Goal: Navigation & Orientation: Find specific page/section

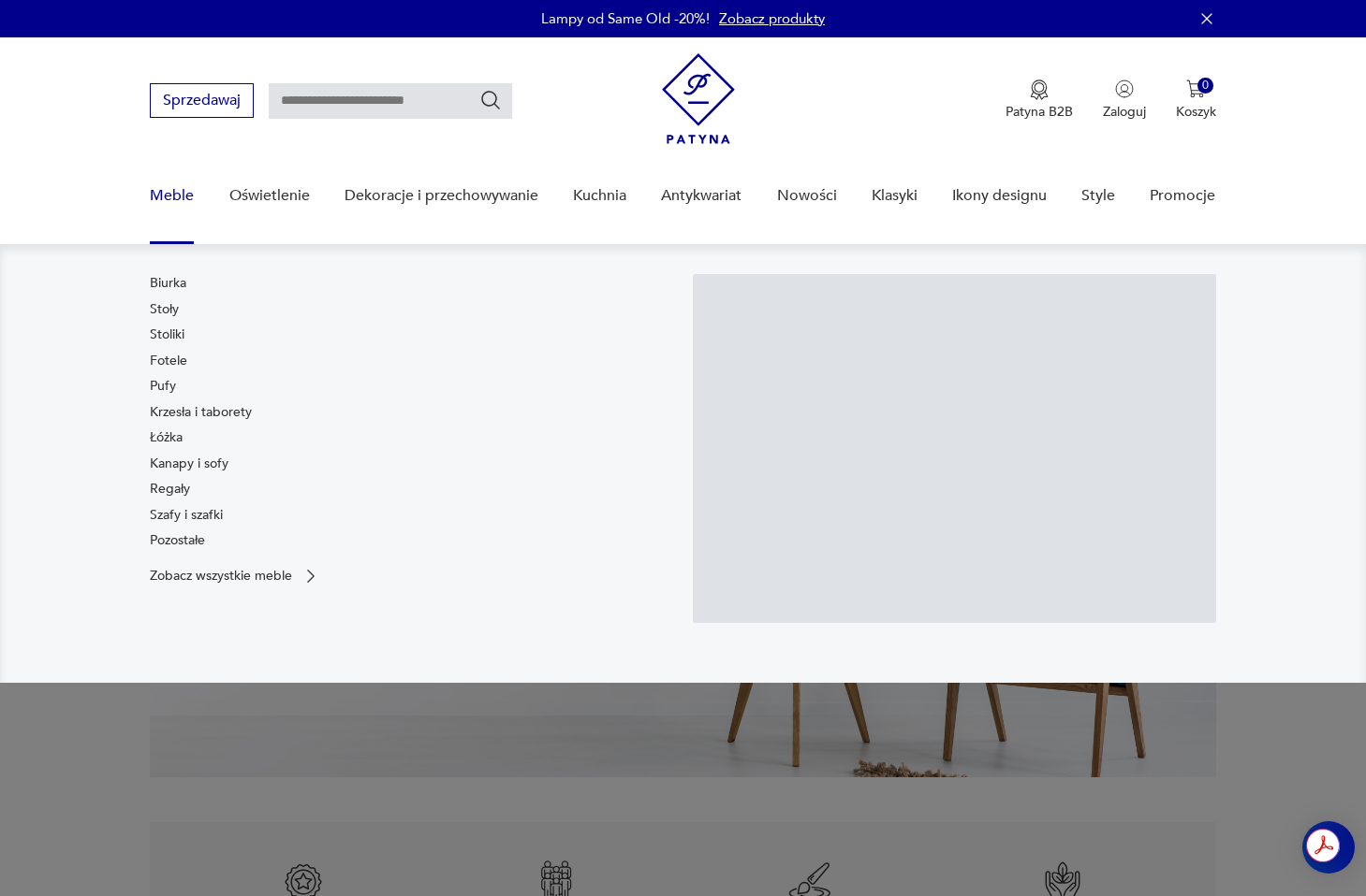
click at [171, 194] on link "Meble" at bounding box center [172, 196] width 44 height 72
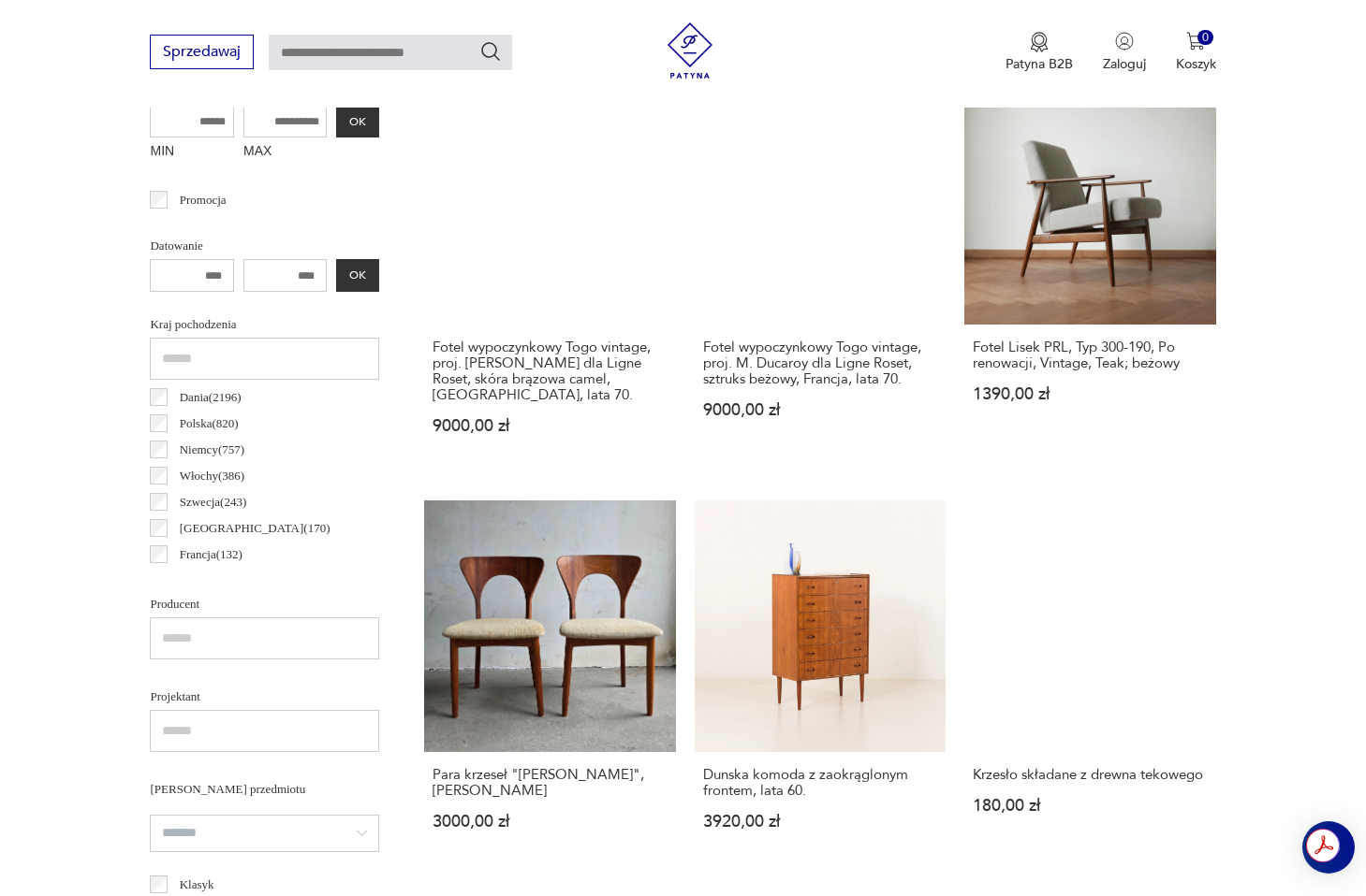
scroll to position [90, 0]
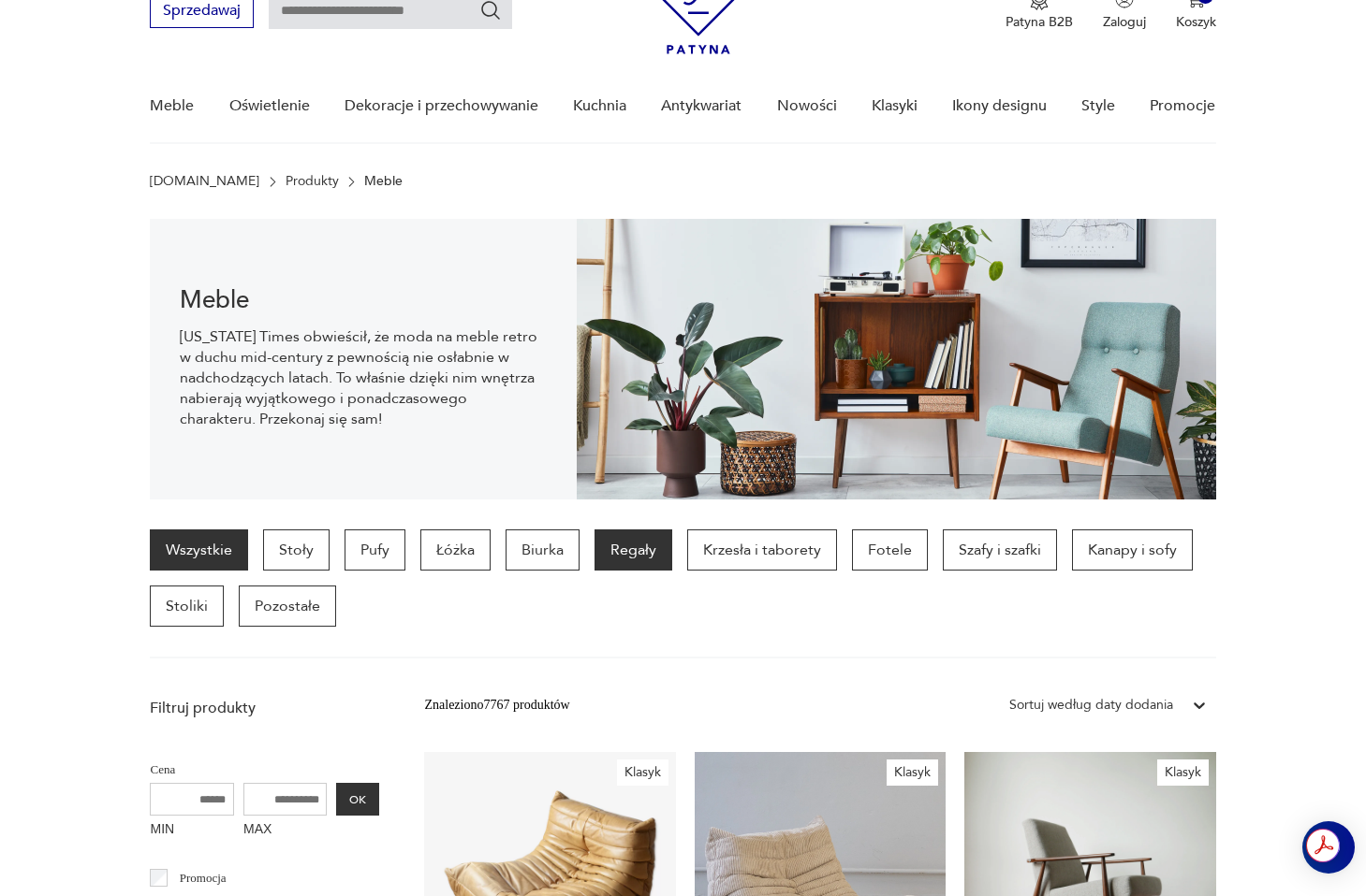
click at [602, 538] on p "Regały" at bounding box center [633, 549] width 78 height 41
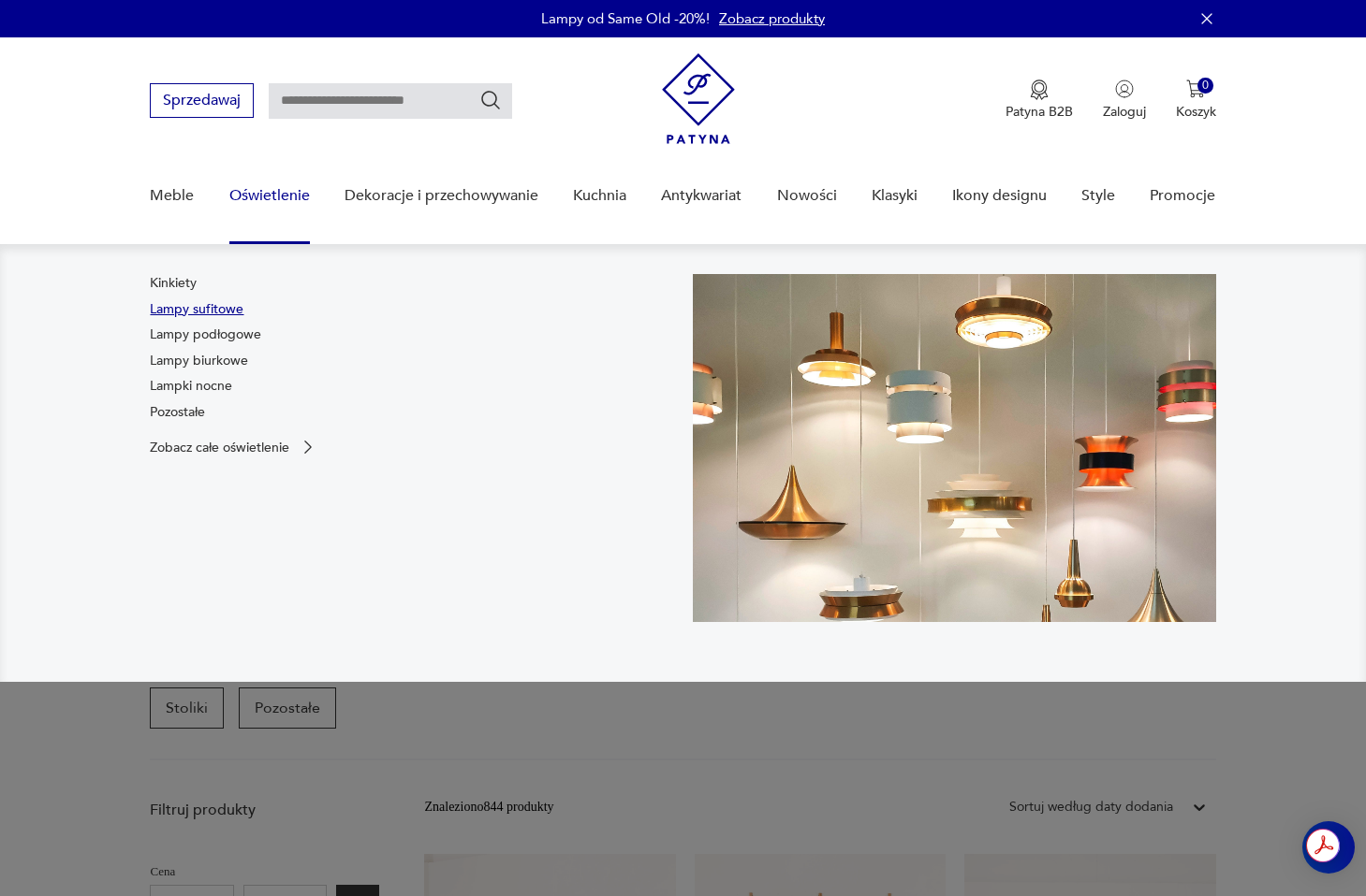
click at [211, 317] on link "Lampy sufitowe" at bounding box center [197, 310] width 93 height 19
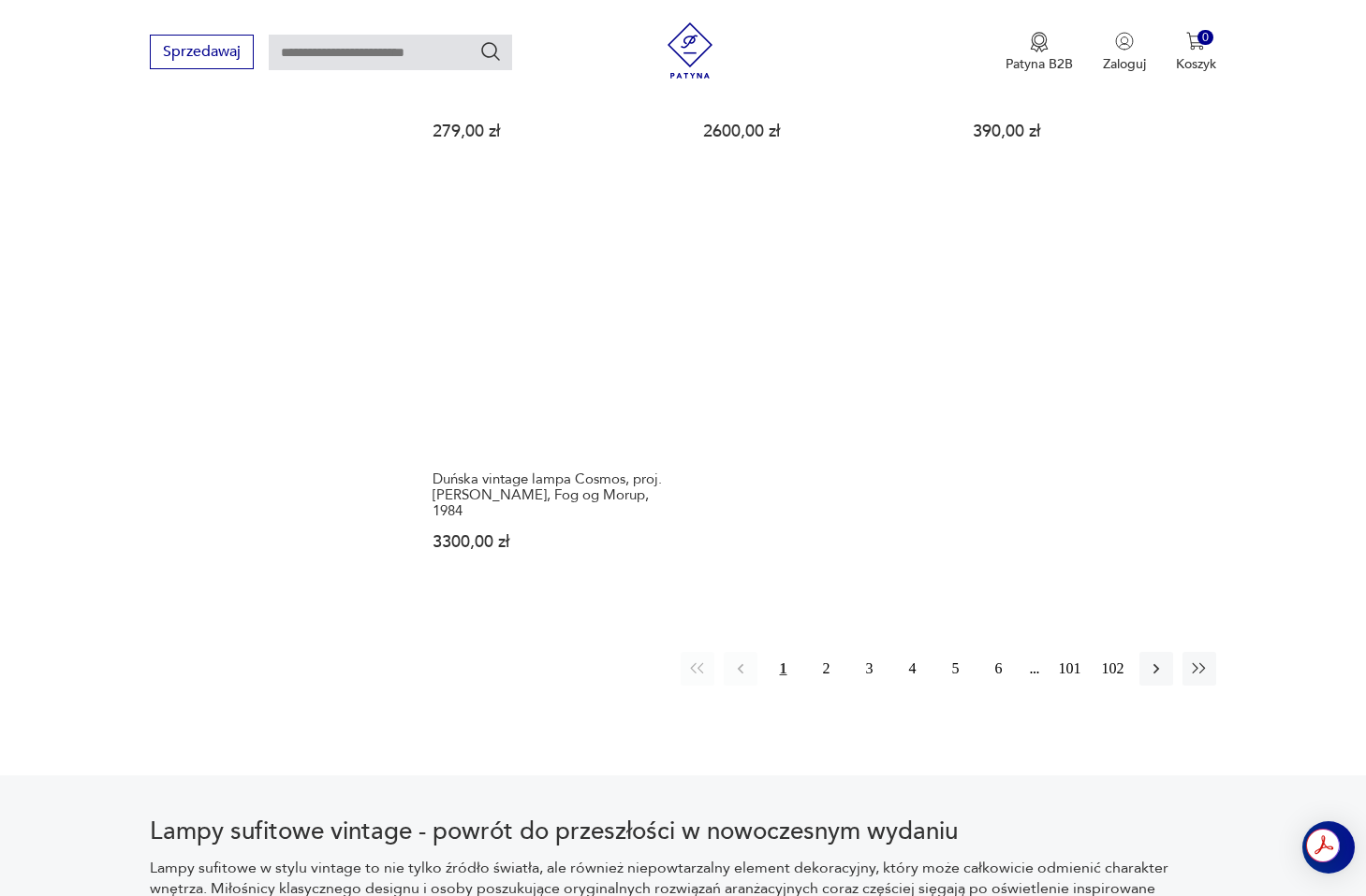
scroll to position [2507, 0]
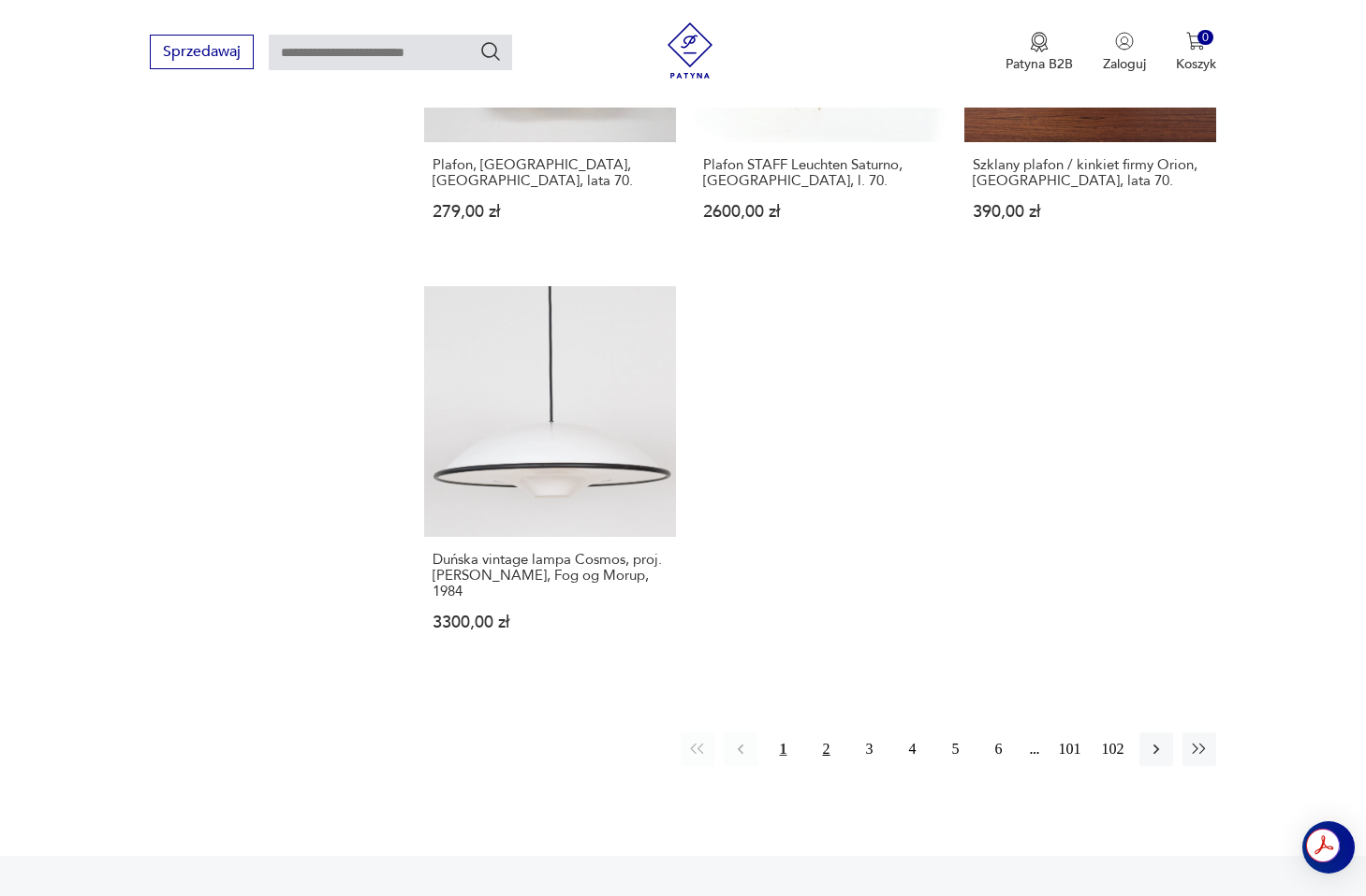
click at [833, 754] on button "2" at bounding box center [826, 749] width 33 height 33
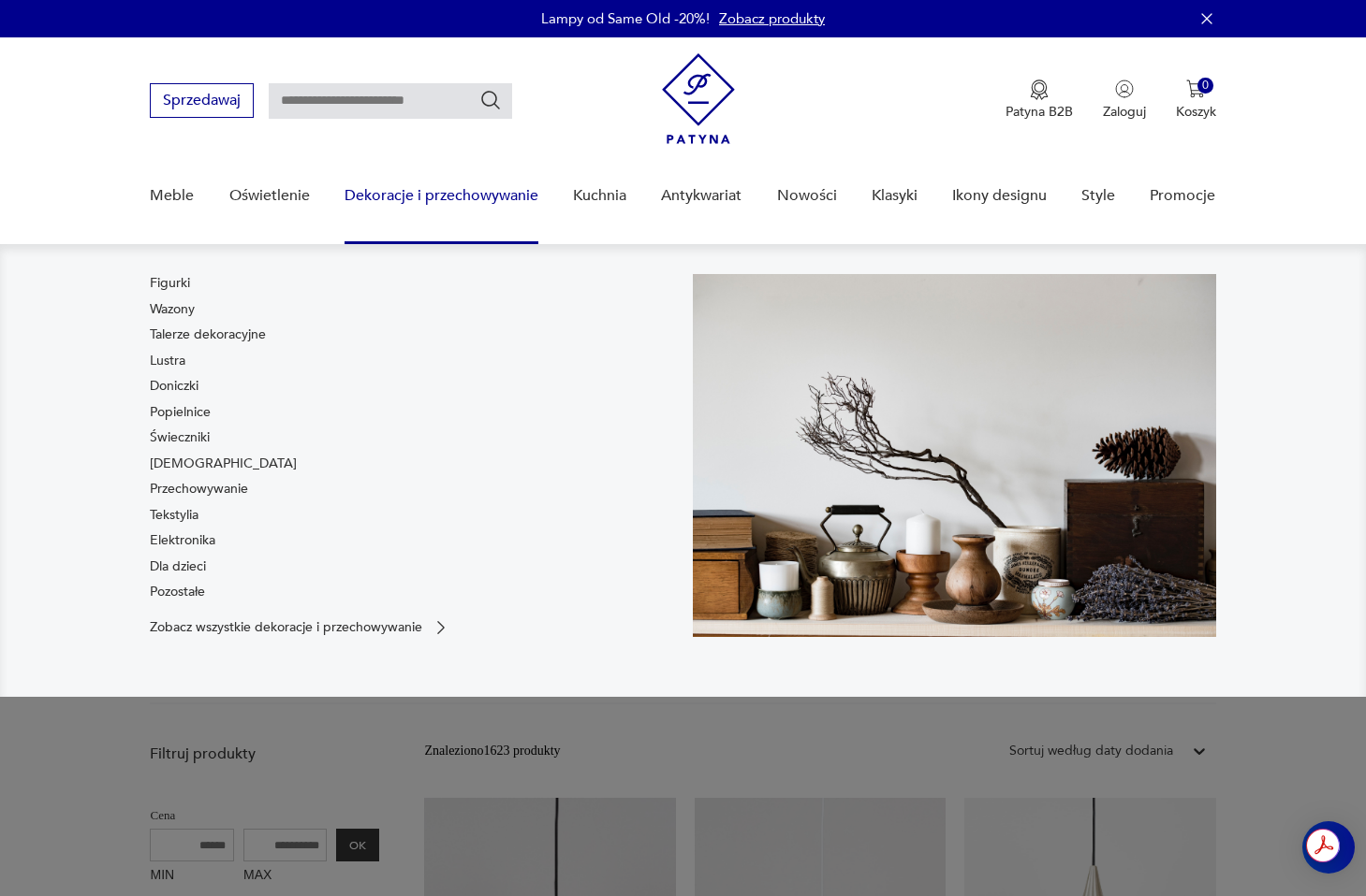
click at [500, 190] on link "Dekoracje i przechowywanie" at bounding box center [441, 196] width 194 height 72
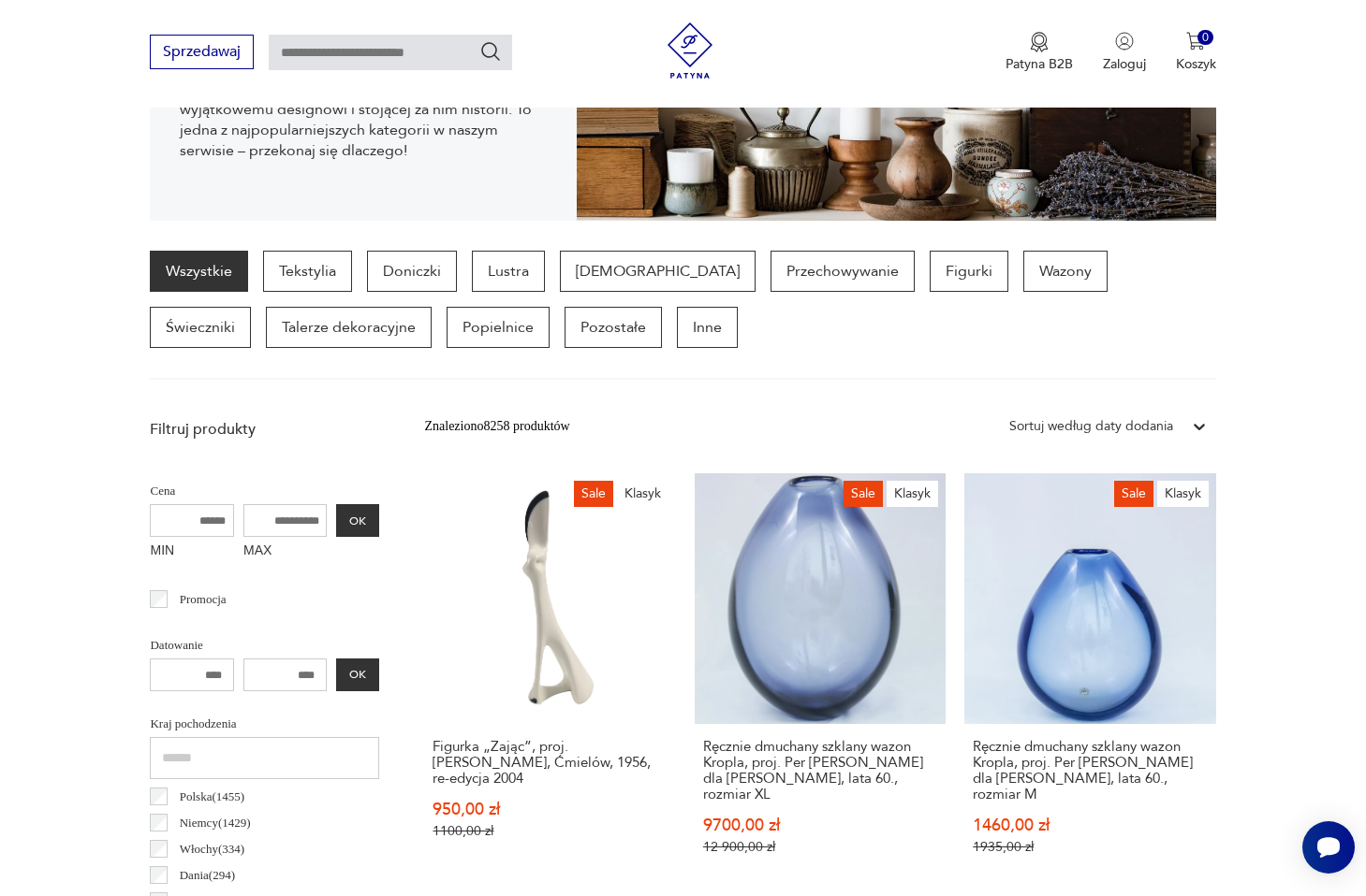
scroll to position [367, 0]
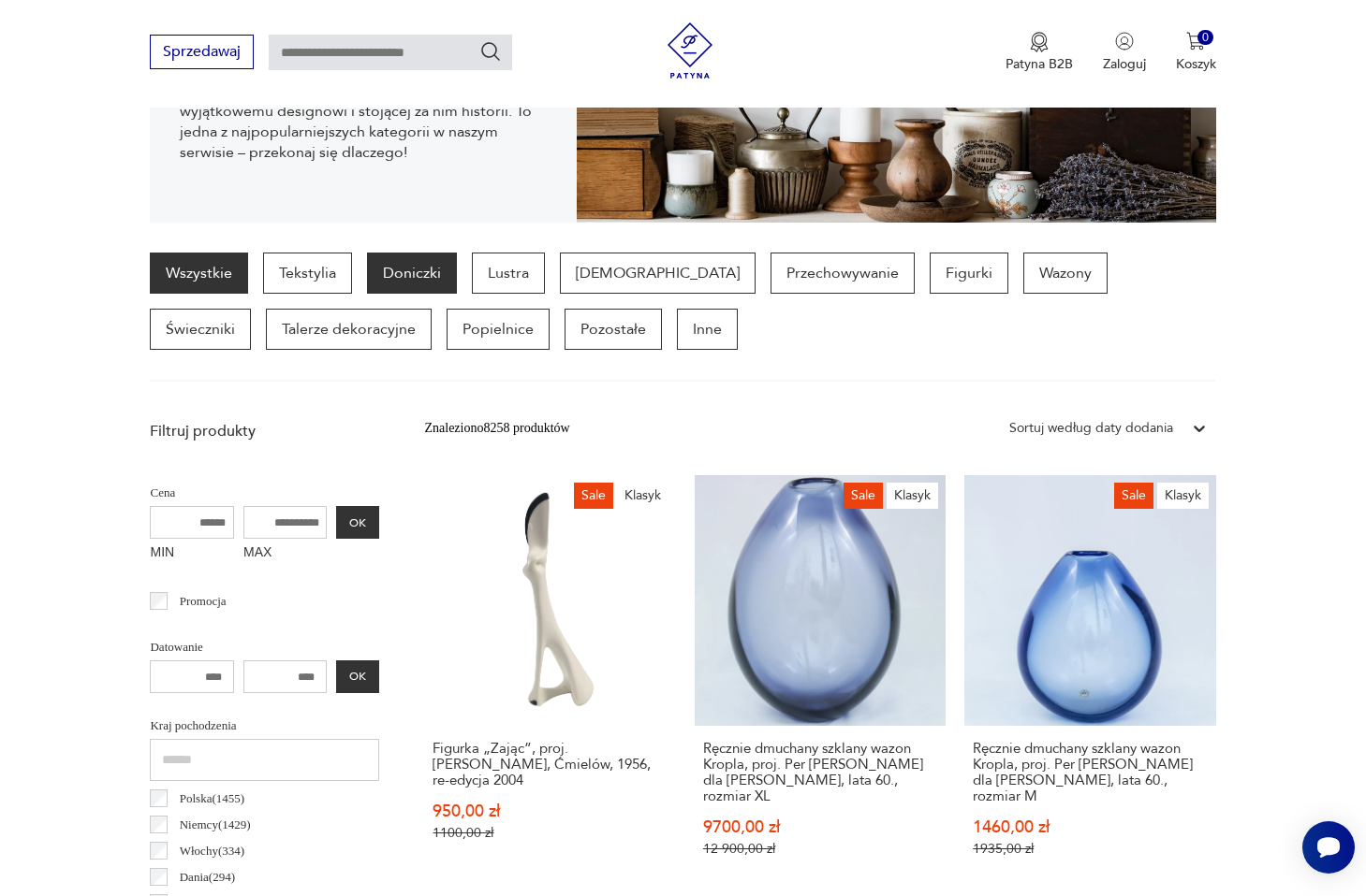
click at [447, 273] on p "Doniczki" at bounding box center [412, 273] width 90 height 41
